Goal: Task Accomplishment & Management: Use online tool/utility

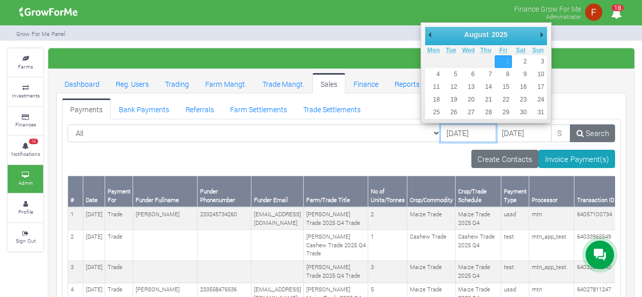
click at [451, 139] on input "01/08/2025" at bounding box center [469, 133] width 56 height 18
type input "[DATE]"
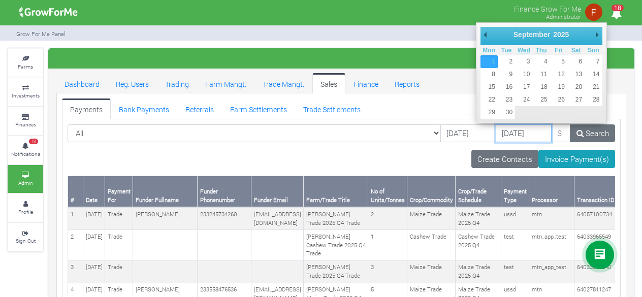
click at [496, 136] on input "[DATE]" at bounding box center [524, 133] width 56 height 18
click at [603, 35] on div "September January February March April May June July August September October N…" at bounding box center [541, 72] width 131 height 101
type input "[DATE]"
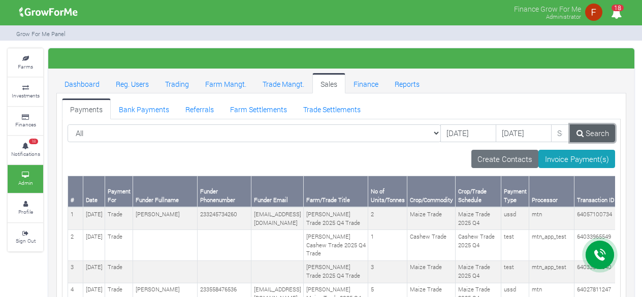
click at [590, 134] on link "Search" at bounding box center [592, 133] width 45 height 18
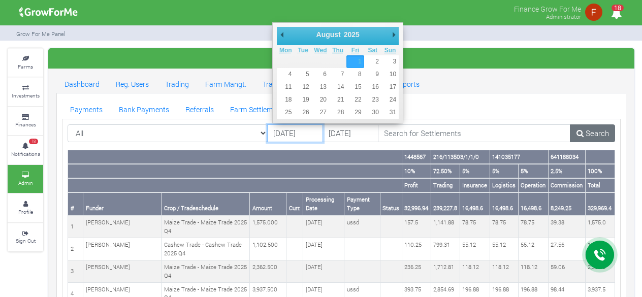
click at [298, 136] on input "[DATE]" at bounding box center [295, 133] width 56 height 18
type input "[DATE]"
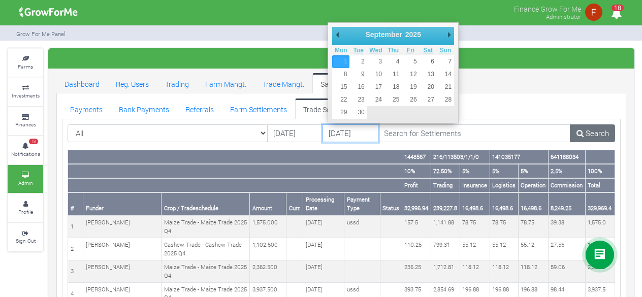
click at [342, 135] on input "[DATE]" at bounding box center [351, 133] width 56 height 18
type input "30/09/2025"
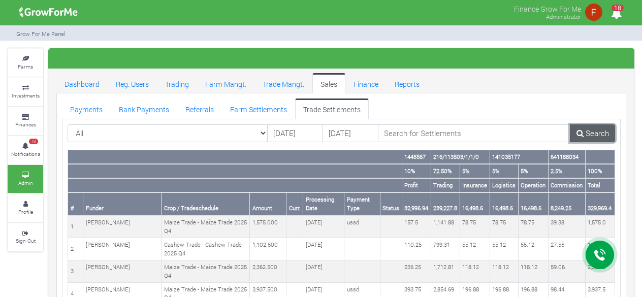
click at [593, 131] on link "Search" at bounding box center [592, 133] width 45 height 18
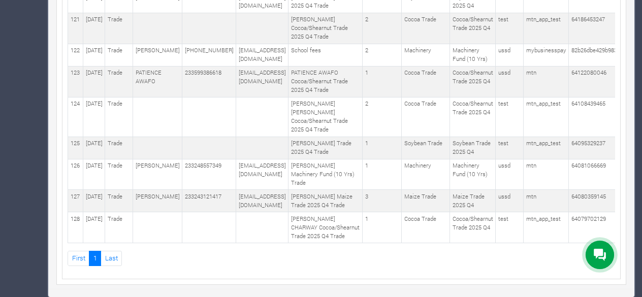
scroll to position [4866, 0]
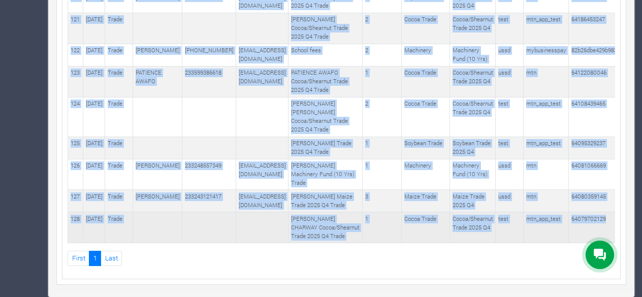
drag, startPoint x: 70, startPoint y: 197, endPoint x: 600, endPoint y: 214, distance: 530.3
copy table "# Date Payment For Funder Fullname Funder Phonenumber Funder Email Farm/Trade T…"
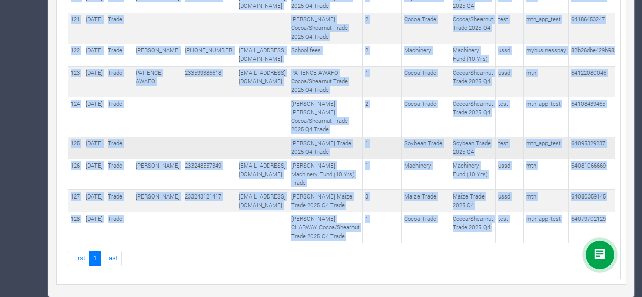
scroll to position [4611, 0]
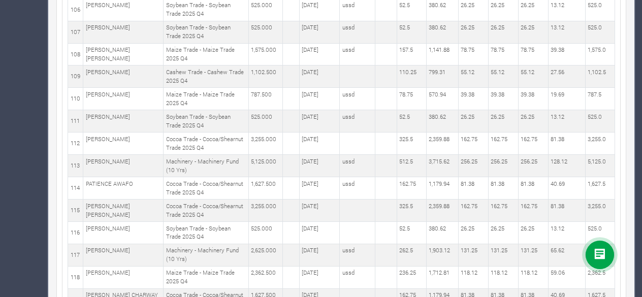
scroll to position [2608, 0]
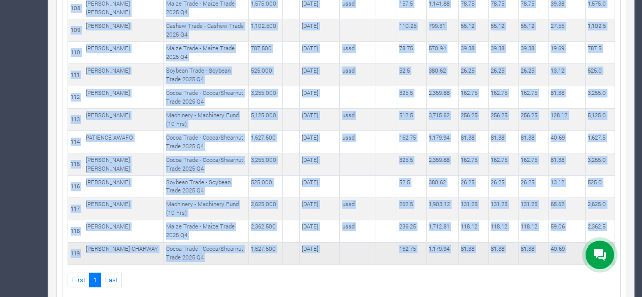
drag, startPoint x: 398, startPoint y: 101, endPoint x: 608, endPoint y: 229, distance: 245.2
copy table "1448567 216/113503/1/1/0 141035177 641188034 10% 72.50% 5% 5% 5% 2.5% 100% Prof…"
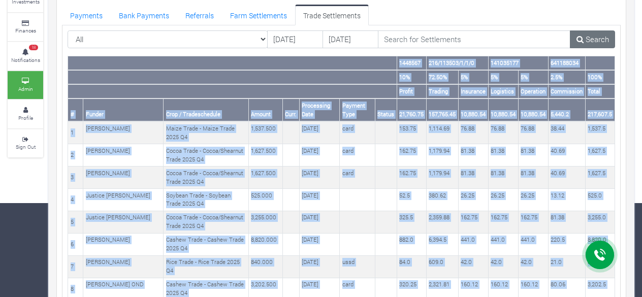
scroll to position [0, 0]
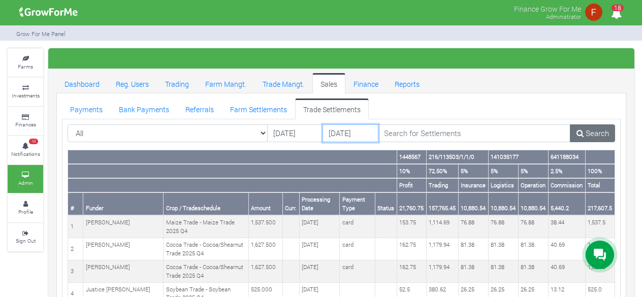
click at [355, 135] on input "30/09/2025" at bounding box center [351, 133] width 56 height 18
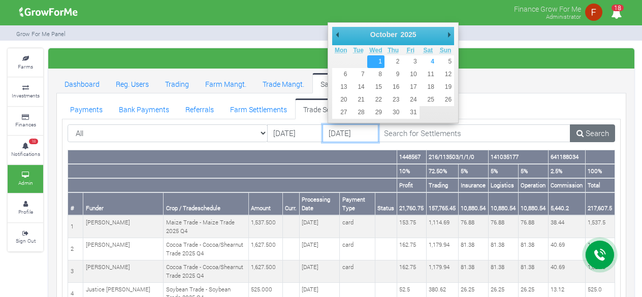
type input "[DATE]"
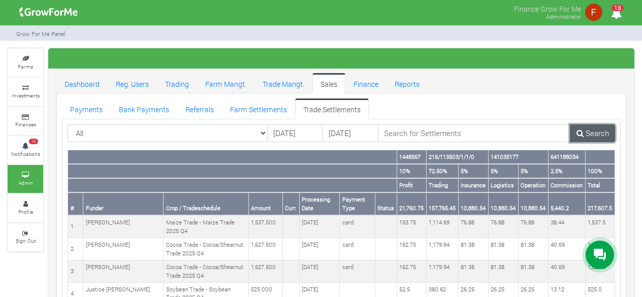
click at [587, 133] on link "Search" at bounding box center [592, 133] width 45 height 18
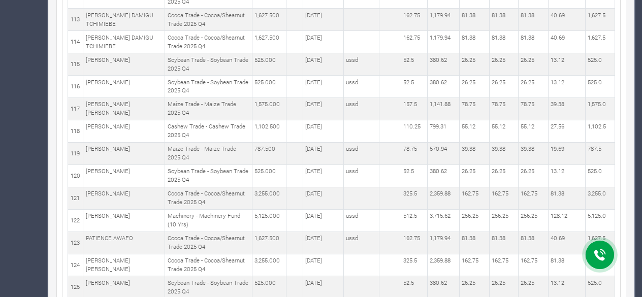
scroll to position [2807, 0]
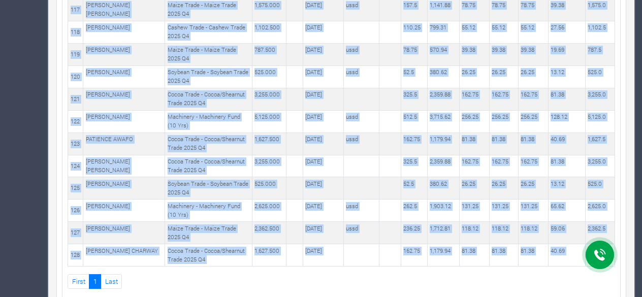
drag, startPoint x: 401, startPoint y: 154, endPoint x: 606, endPoint y: 228, distance: 217.3
copy table "1448567 216/113503/1/1/0 141035177 641188034 10% 72.50% 5% 5% 5% 2.5% 100% Prof…"
